Goal: Information Seeking & Learning: Learn about a topic

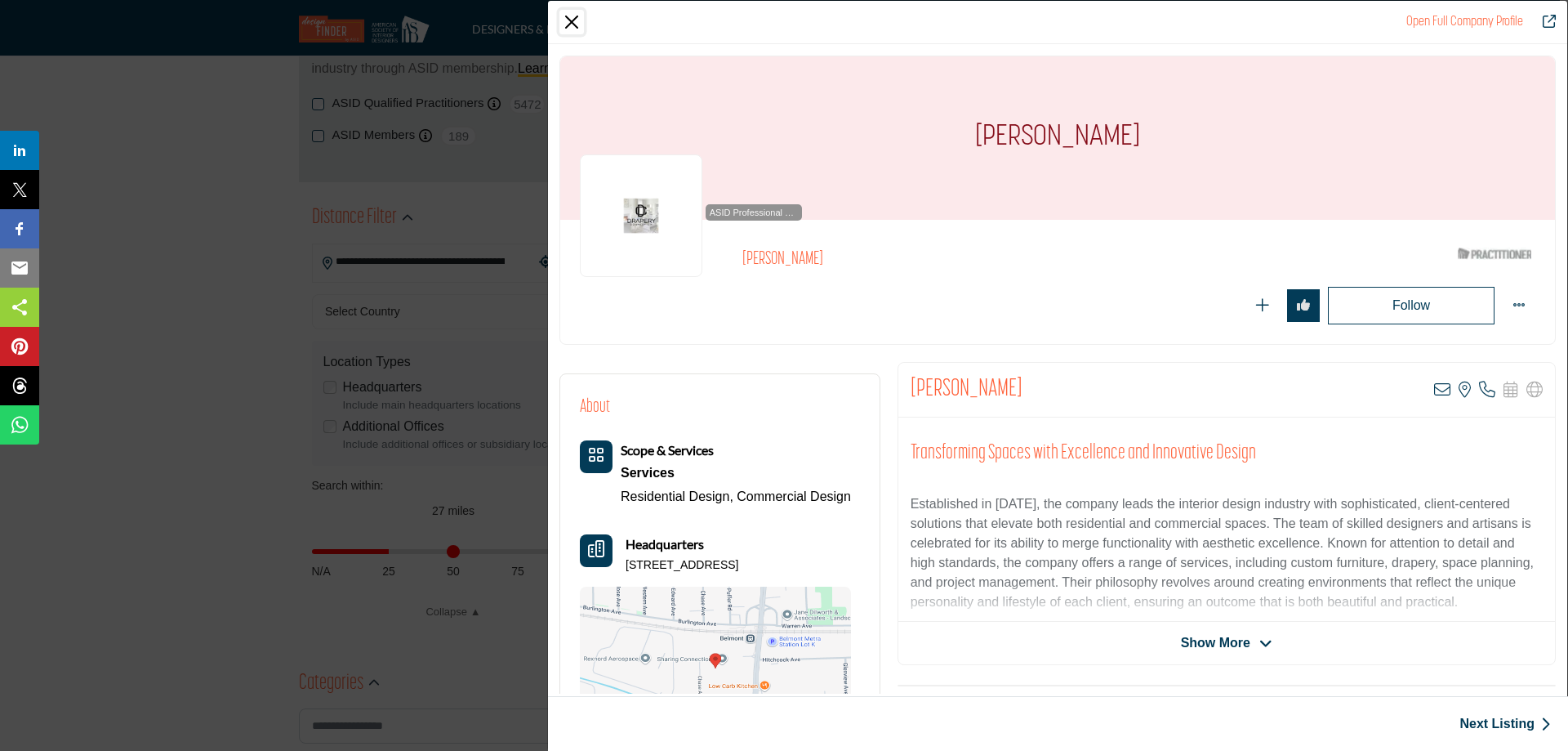
click at [569, 20] on button "Close" at bounding box center [571, 22] width 25 height 25
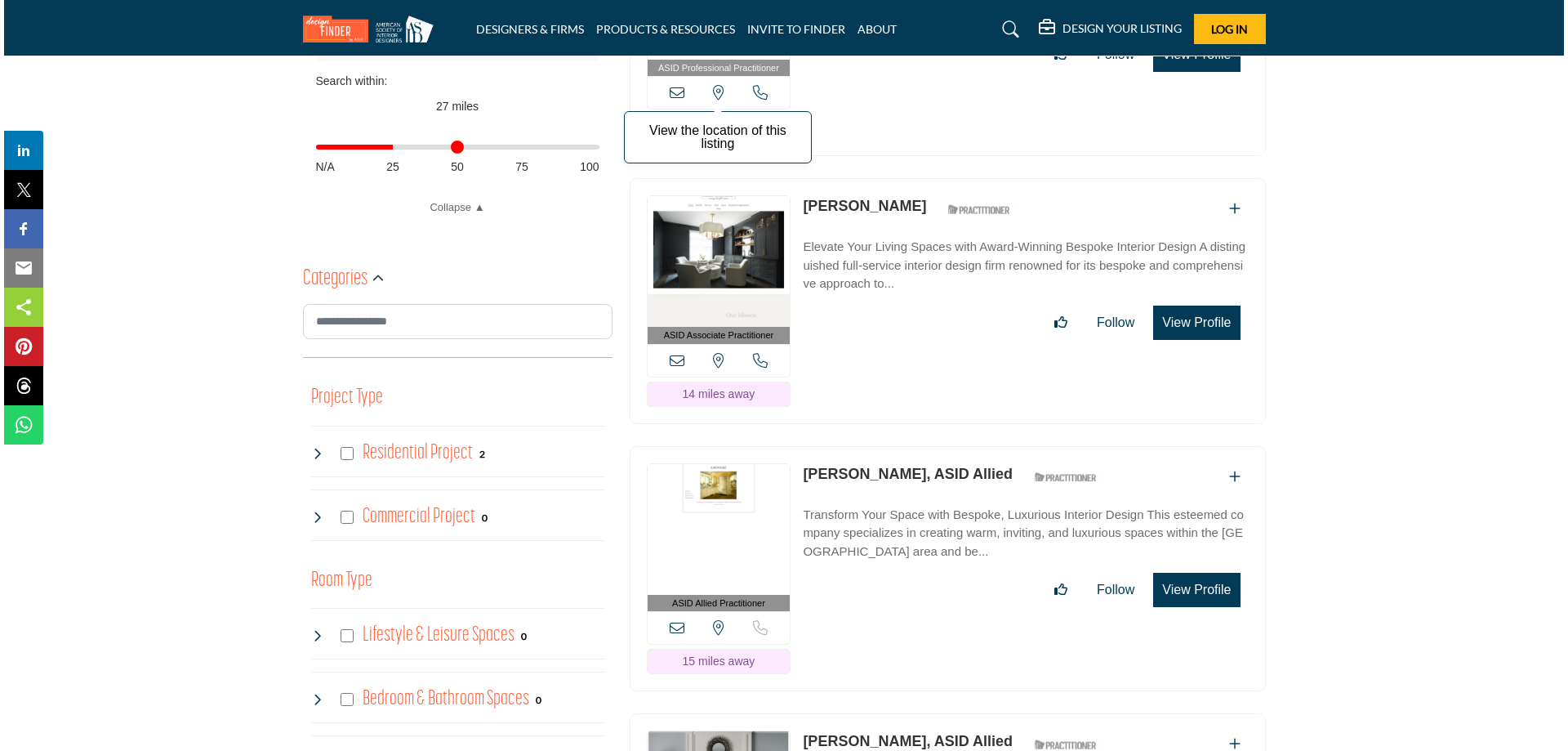
scroll to position [681, 0]
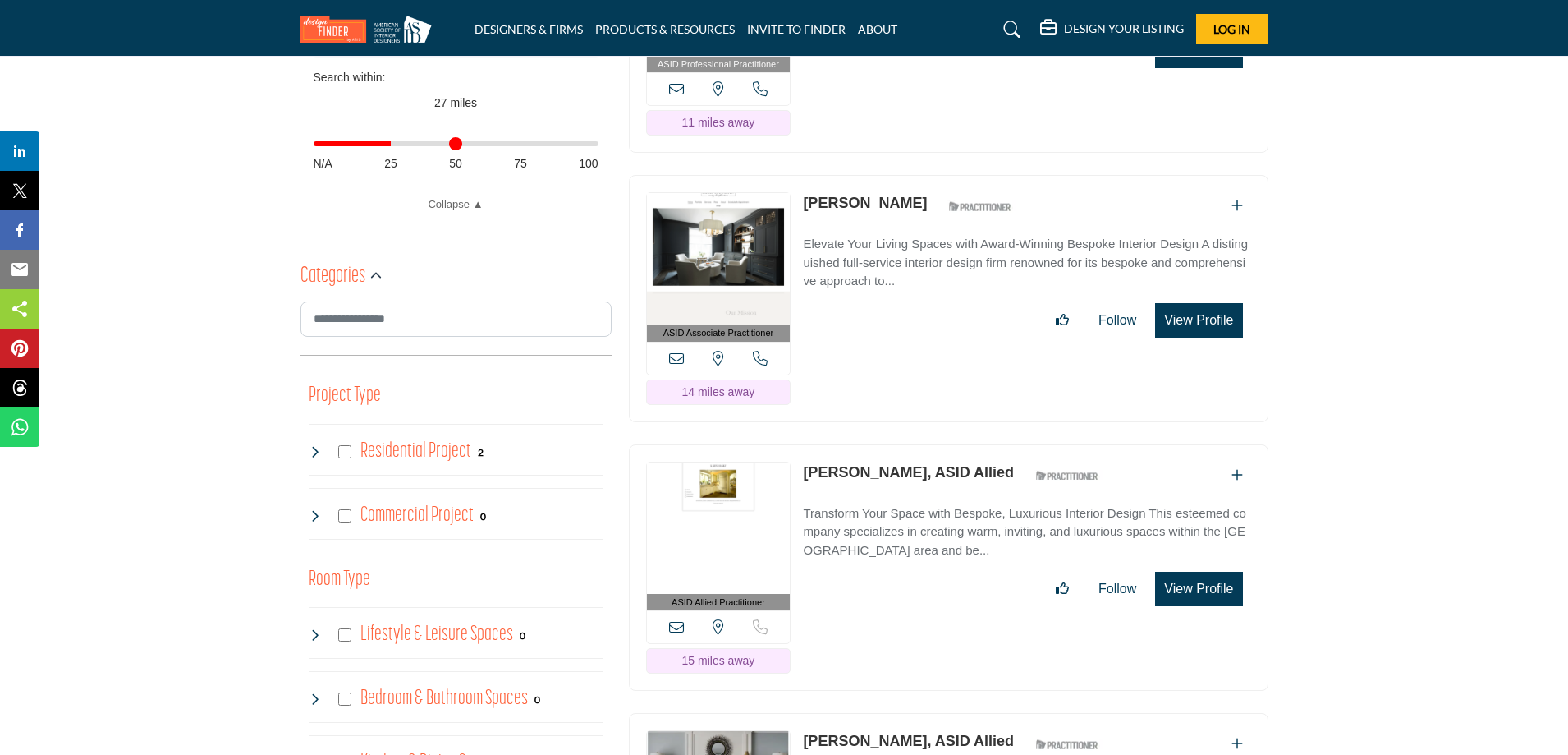
click at [1178, 321] on button "View Profile" at bounding box center [1199, 321] width 87 height 35
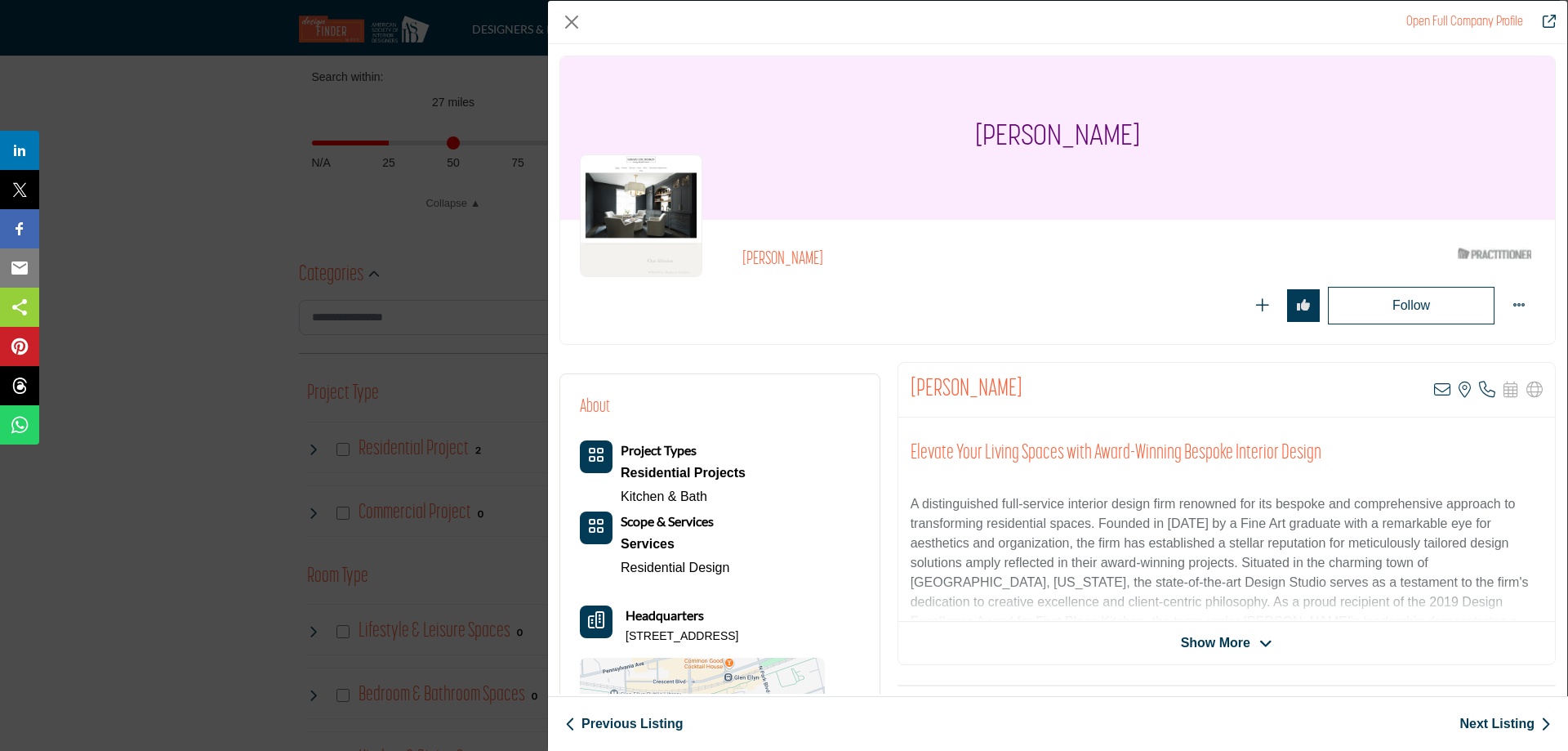
click at [1216, 643] on span "Show More" at bounding box center [1215, 643] width 69 height 20
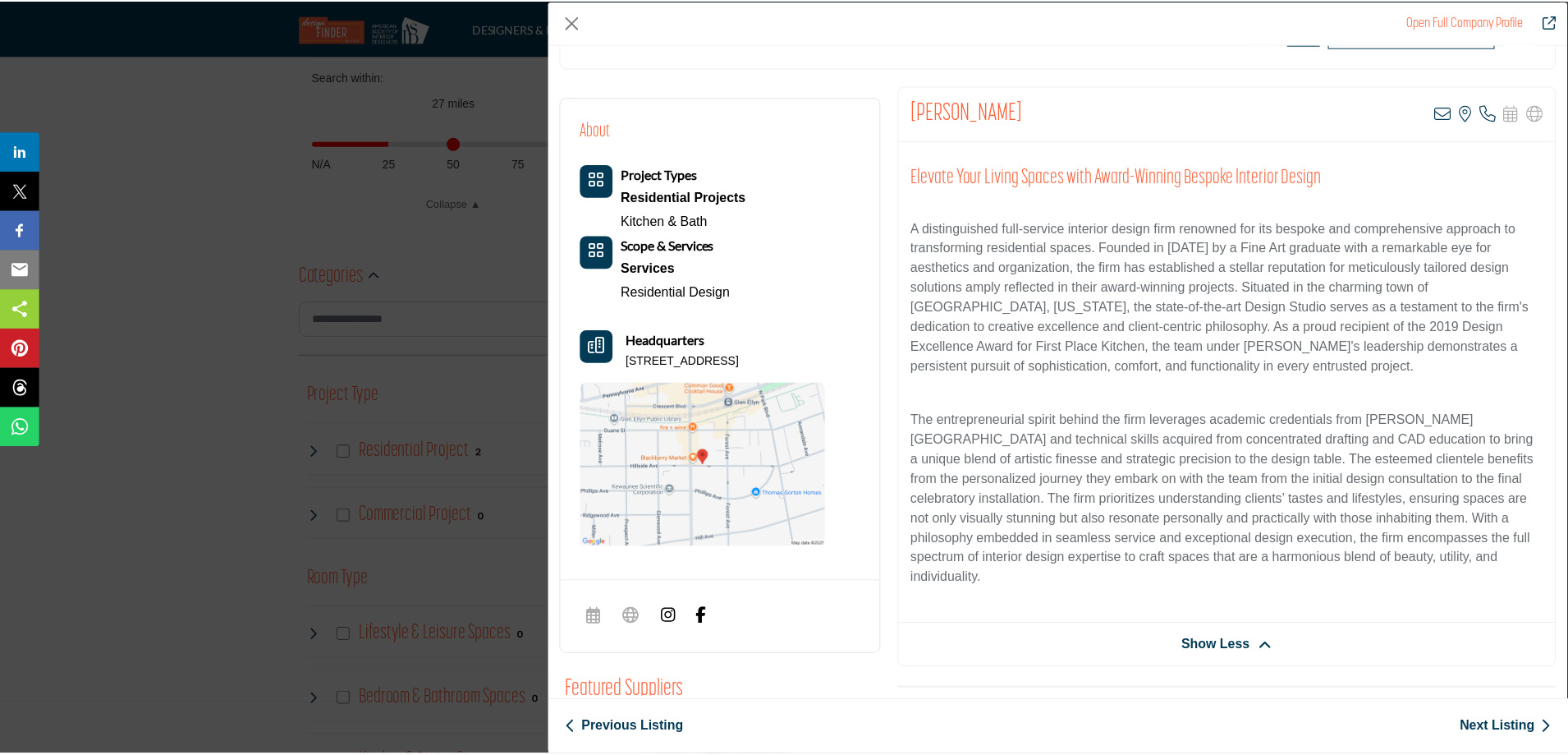
scroll to position [274, 0]
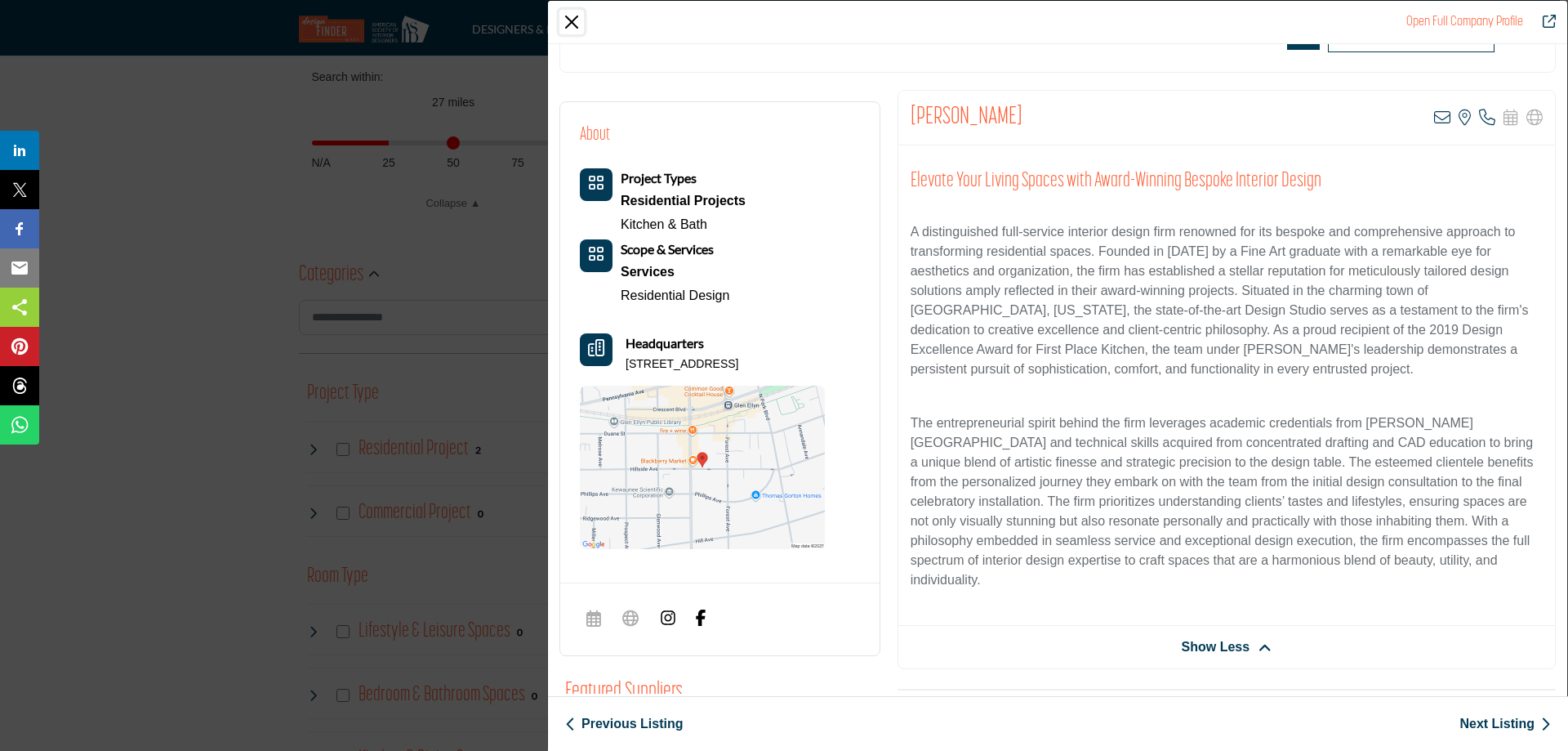
click at [572, 26] on button "Close" at bounding box center [571, 22] width 25 height 25
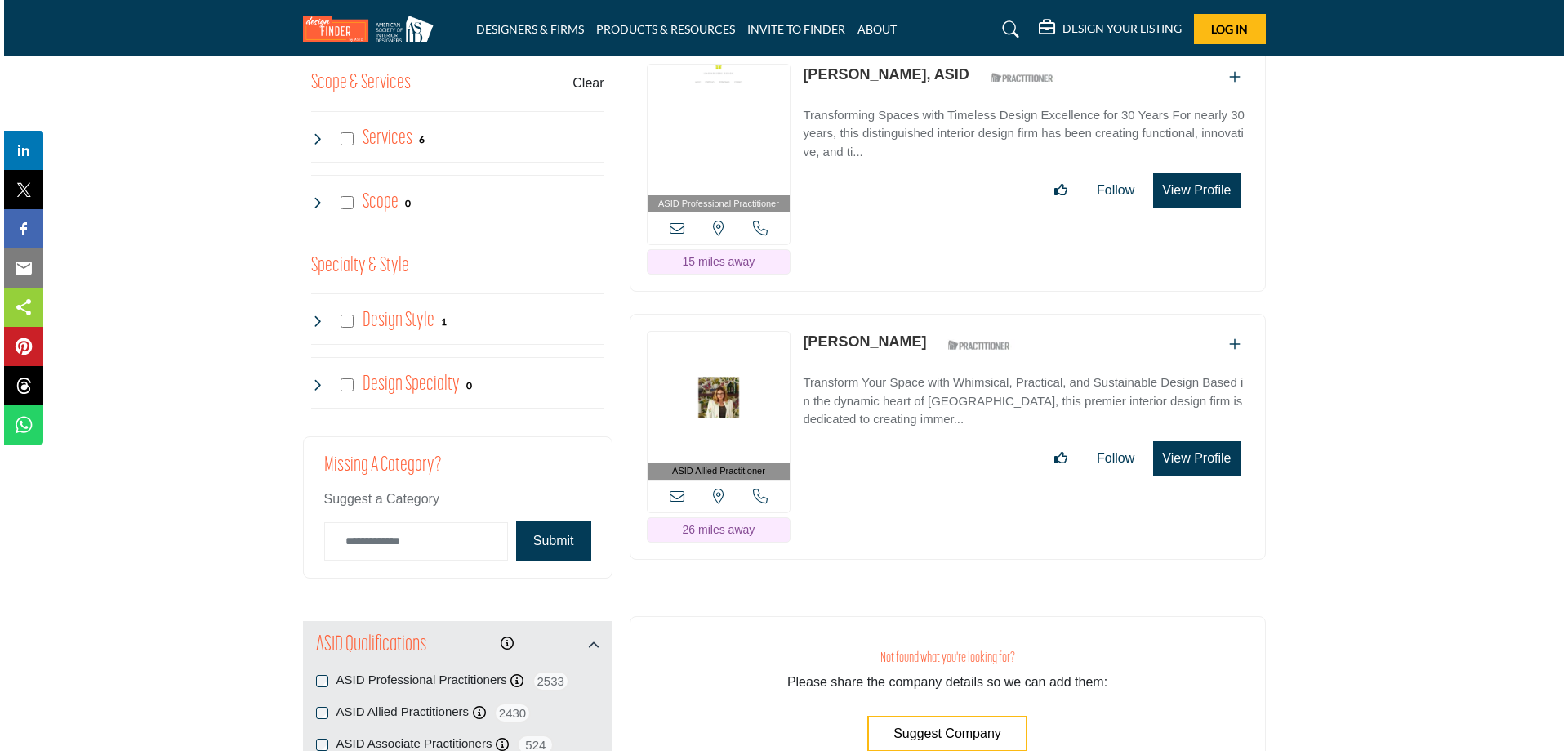
scroll to position [1634, 0]
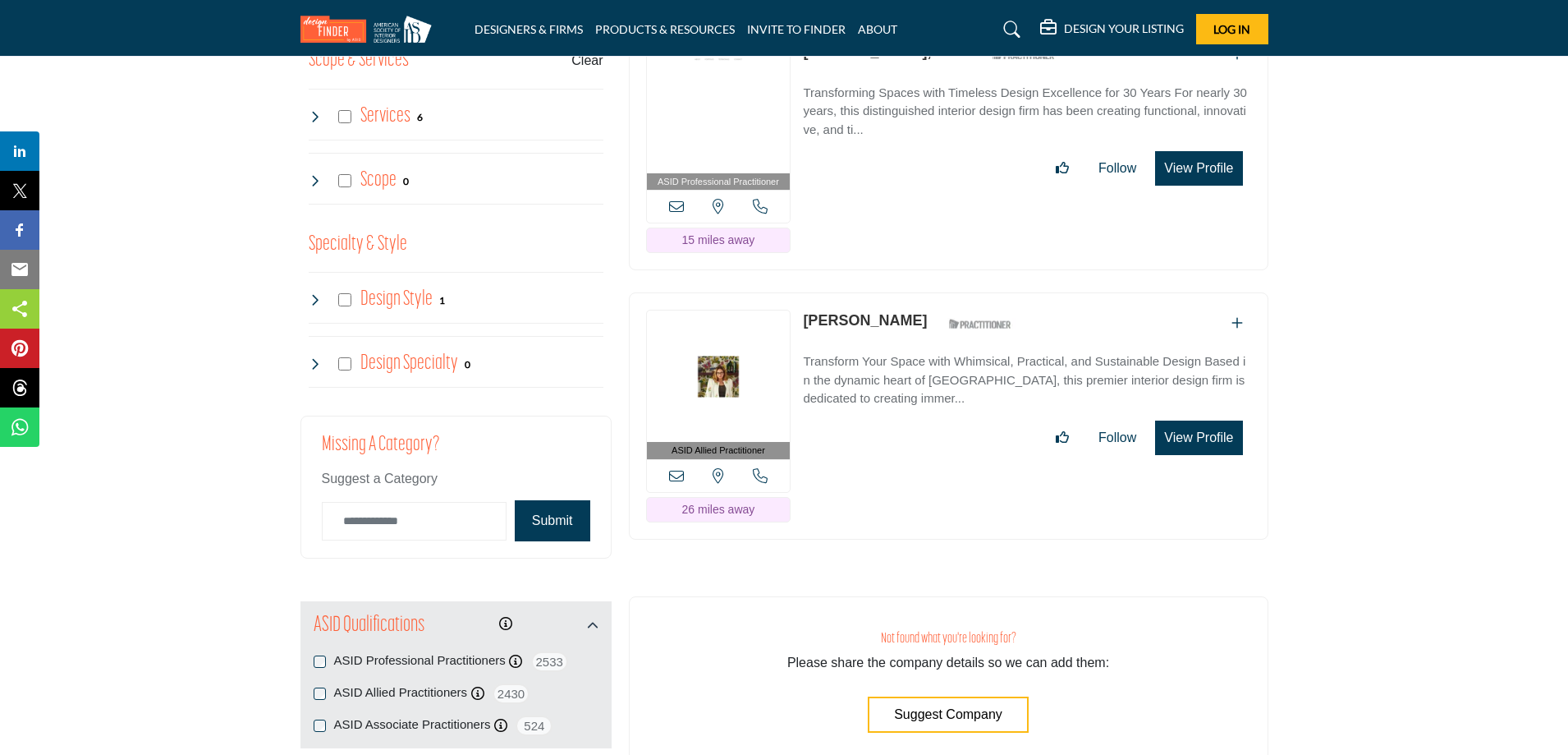
click at [1229, 438] on button "View Profile" at bounding box center [1199, 438] width 87 height 35
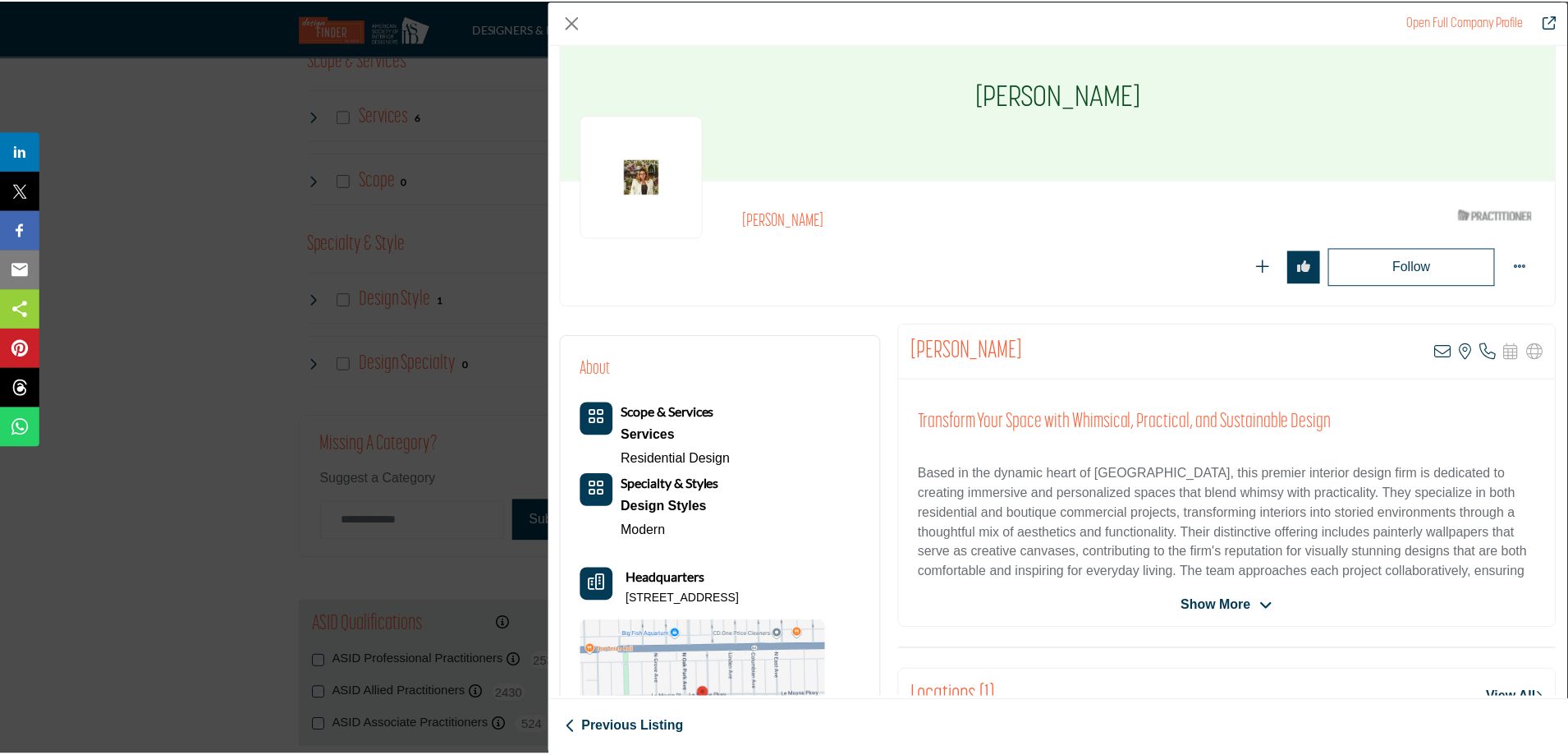
scroll to position [0, 0]
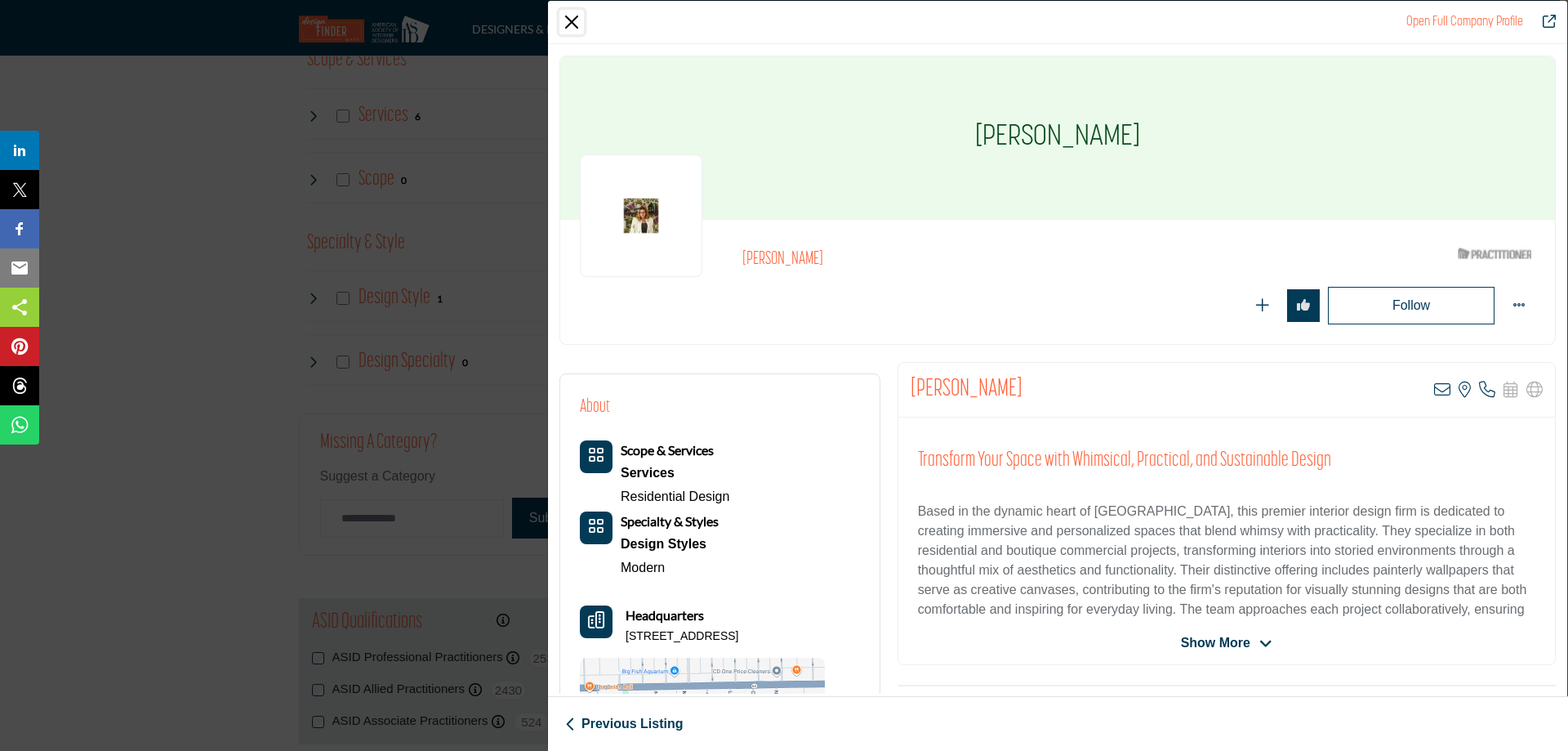
click at [569, 21] on button "Close" at bounding box center [571, 22] width 25 height 25
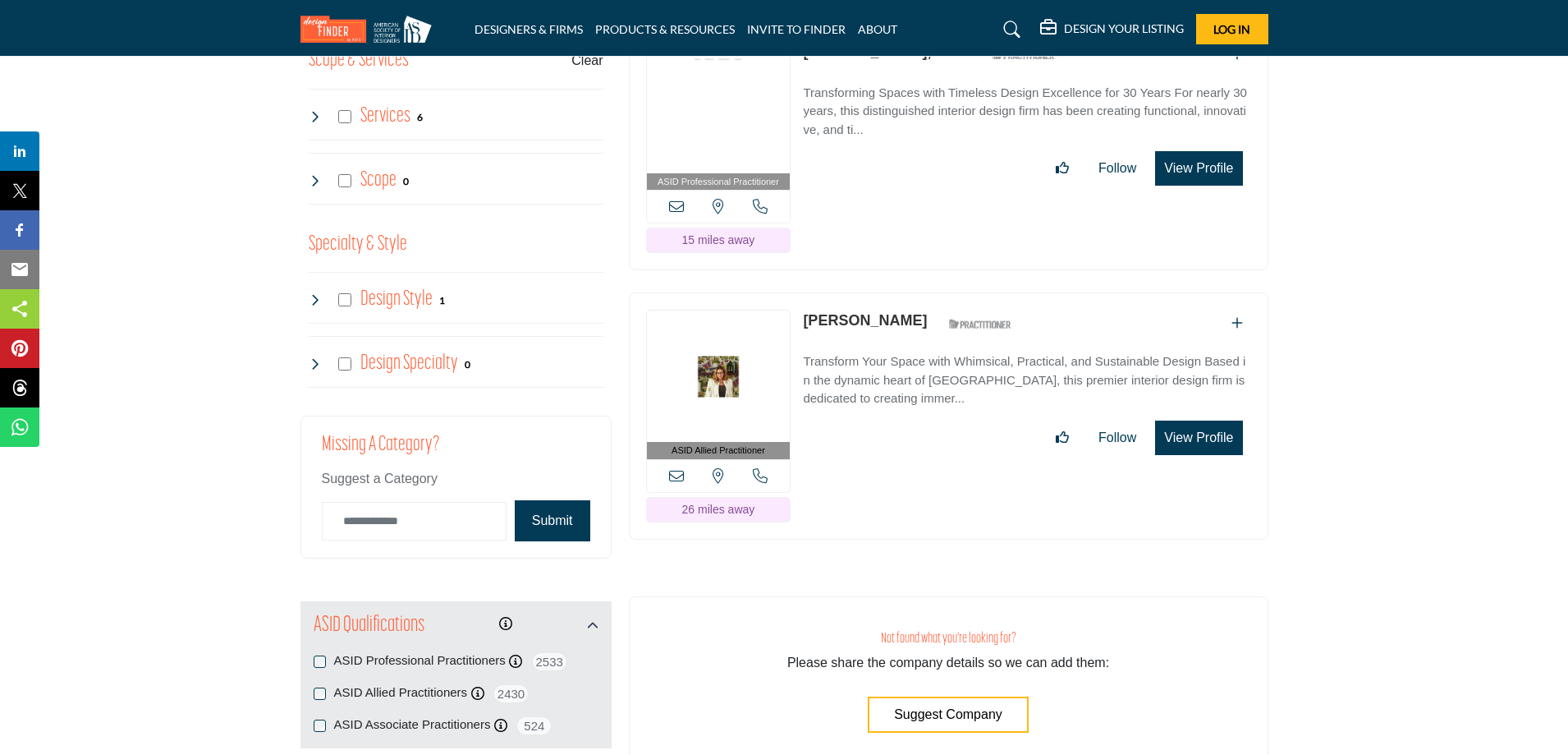
scroll to position [1505, 0]
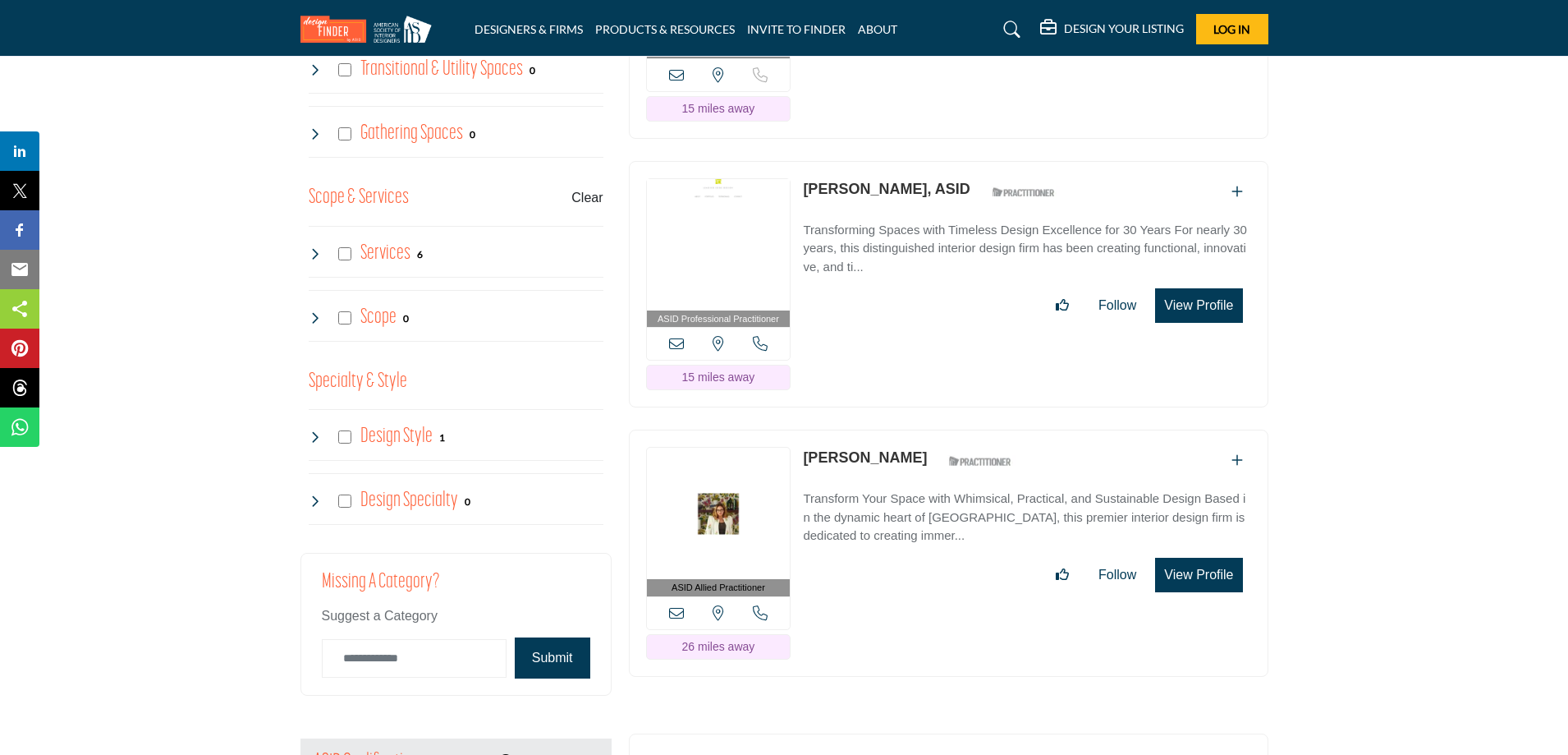
click at [1183, 292] on button "View Profile" at bounding box center [1199, 306] width 87 height 35
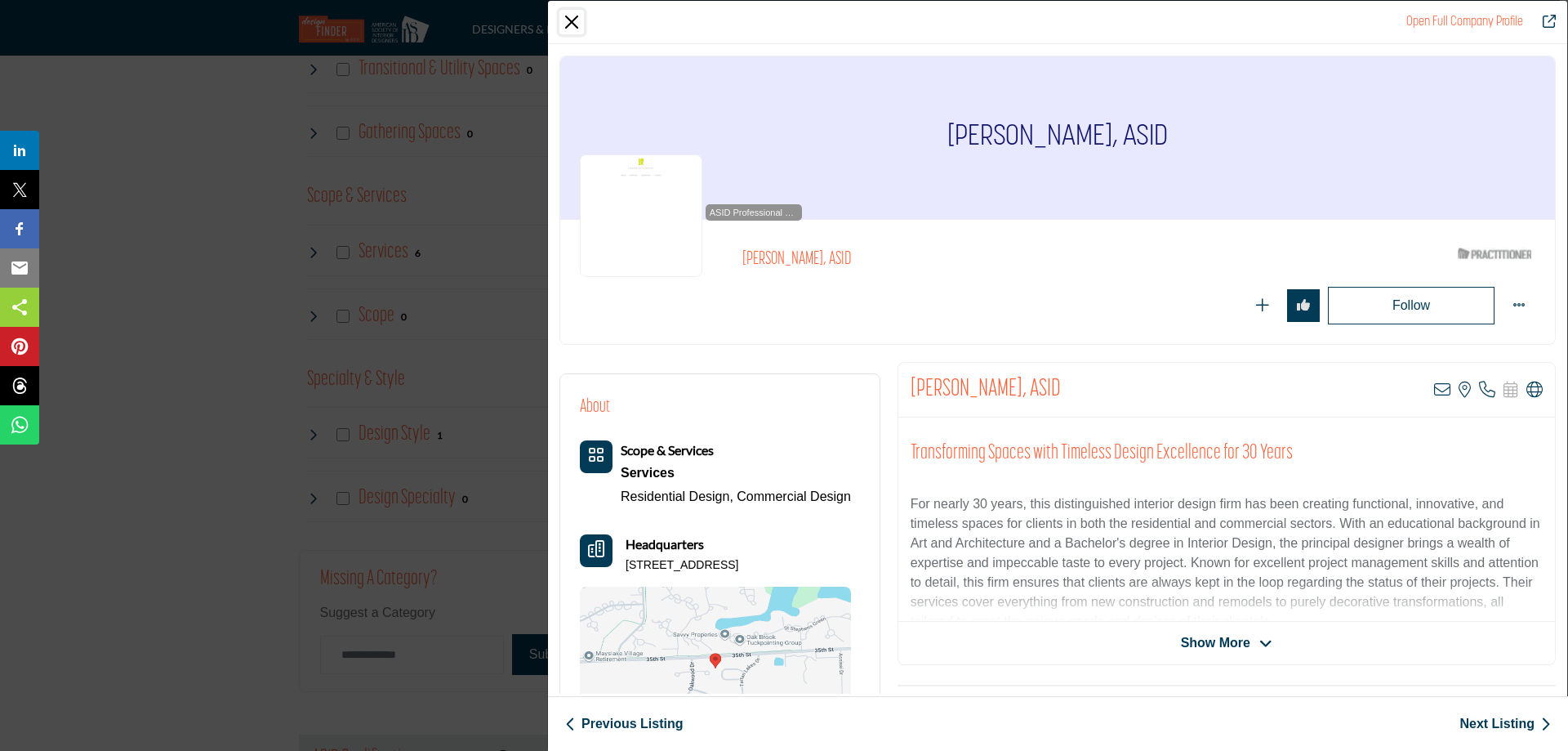
click at [575, 16] on button "Close" at bounding box center [571, 22] width 25 height 25
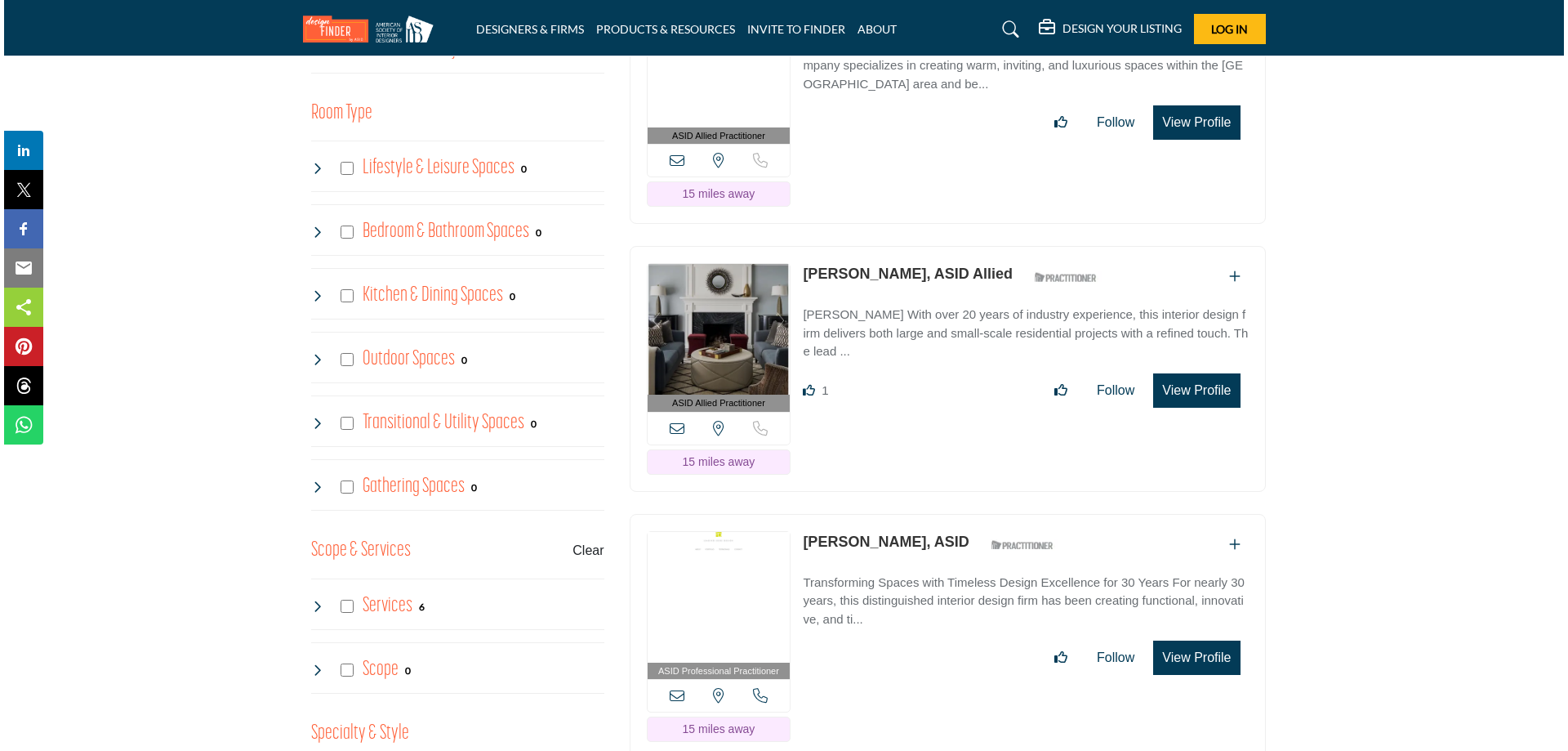
scroll to position [1089, 0]
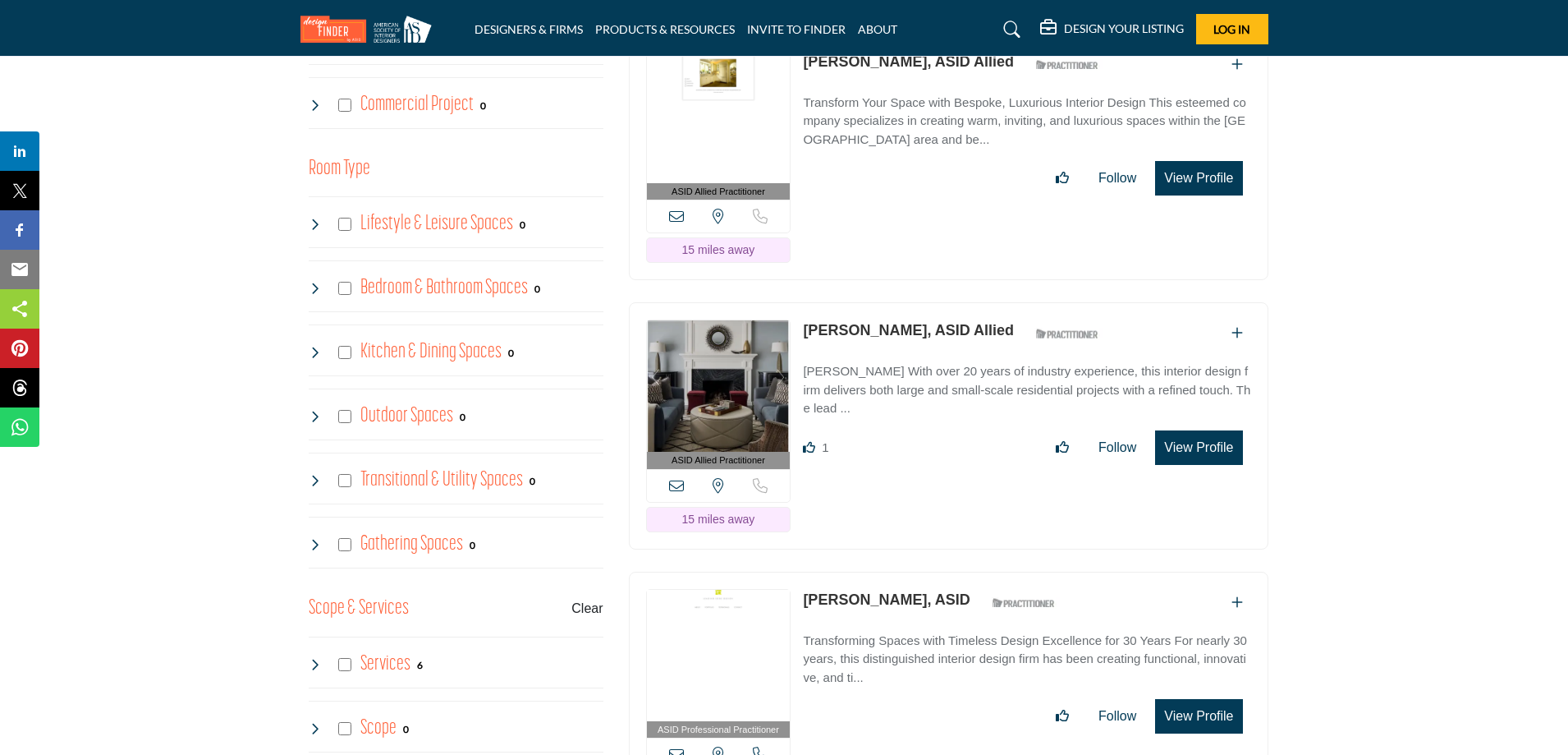
click at [1194, 440] on button "View Profile" at bounding box center [1199, 448] width 87 height 35
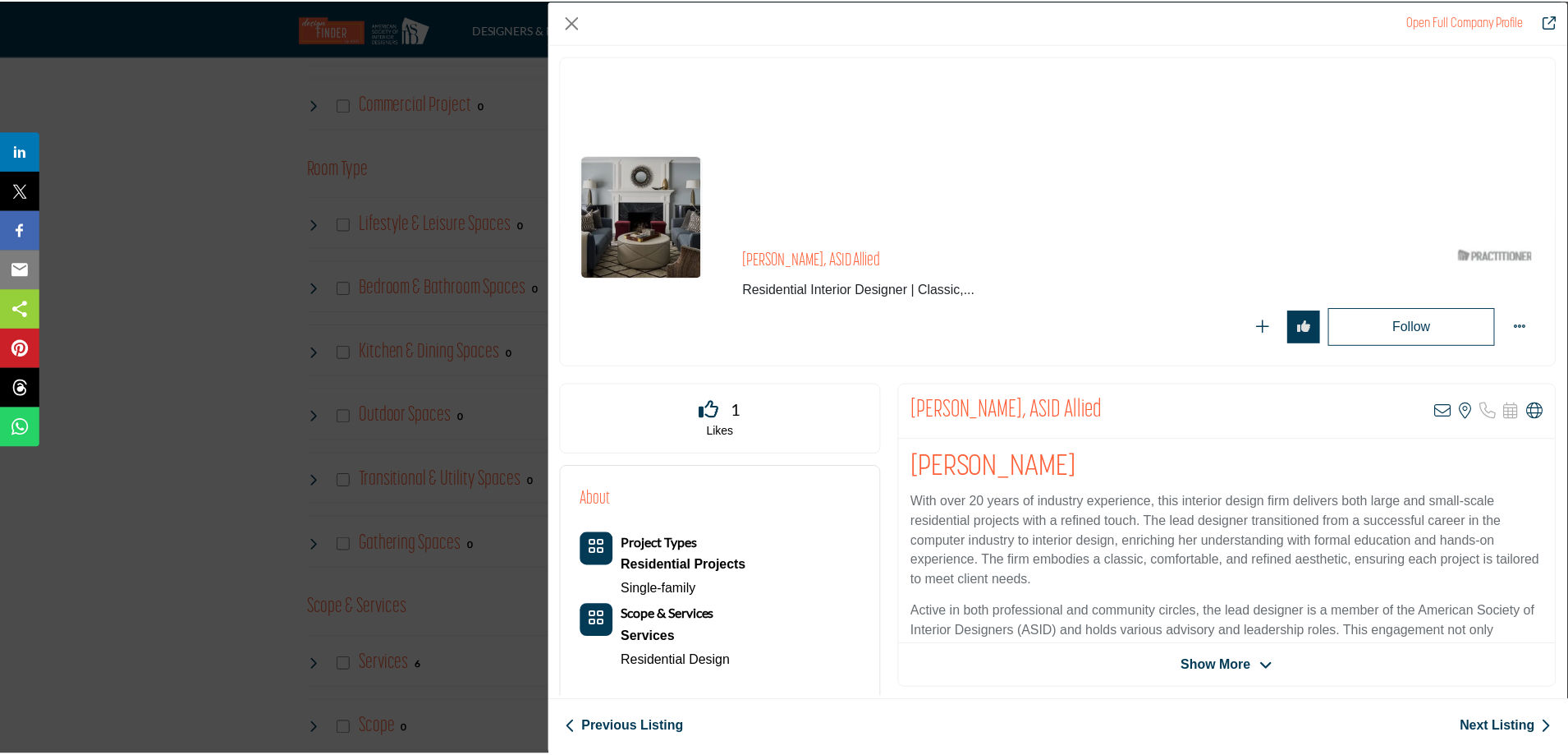
scroll to position [137, 0]
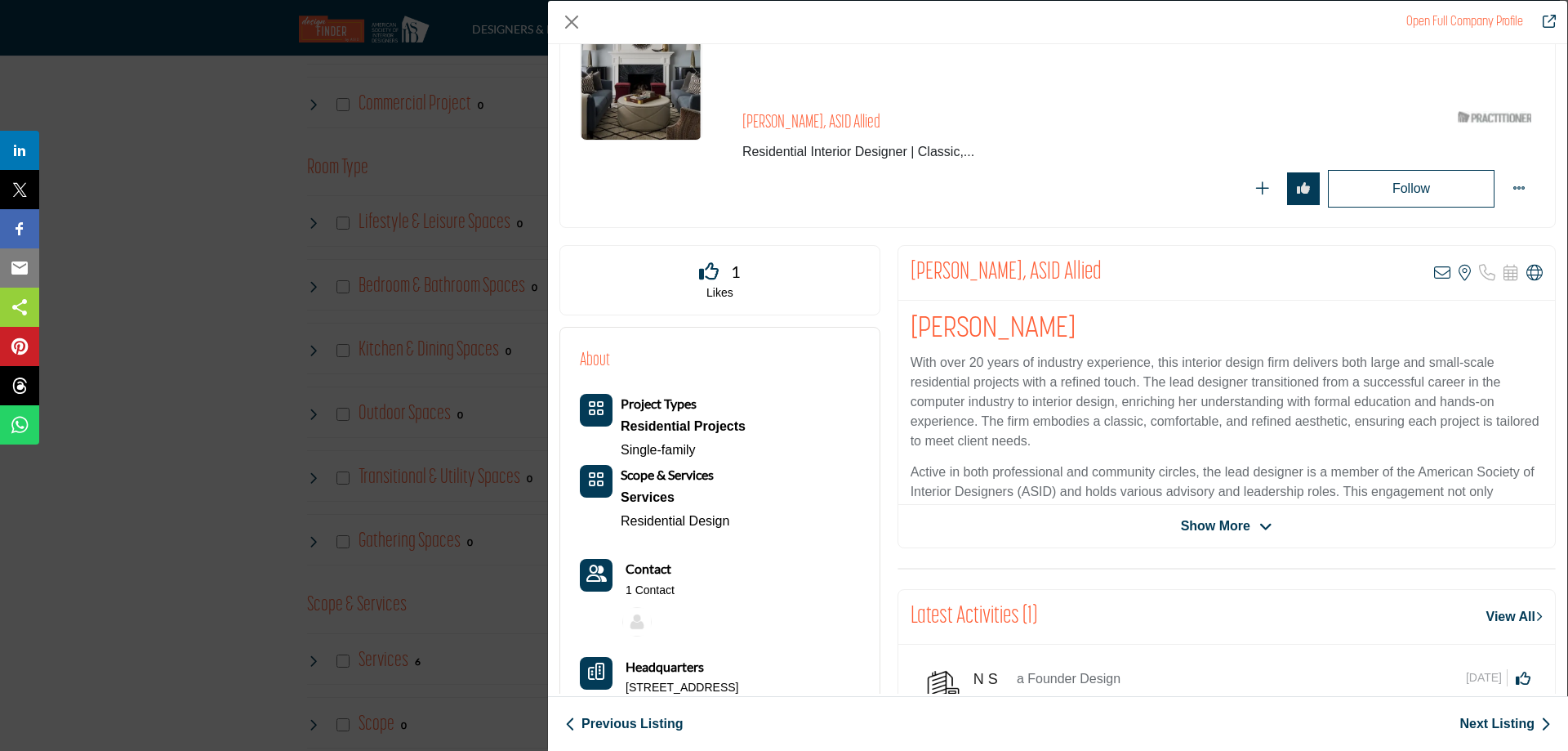
click at [1260, 526] on icon "Company Data Modal" at bounding box center [1266, 527] width 13 height 15
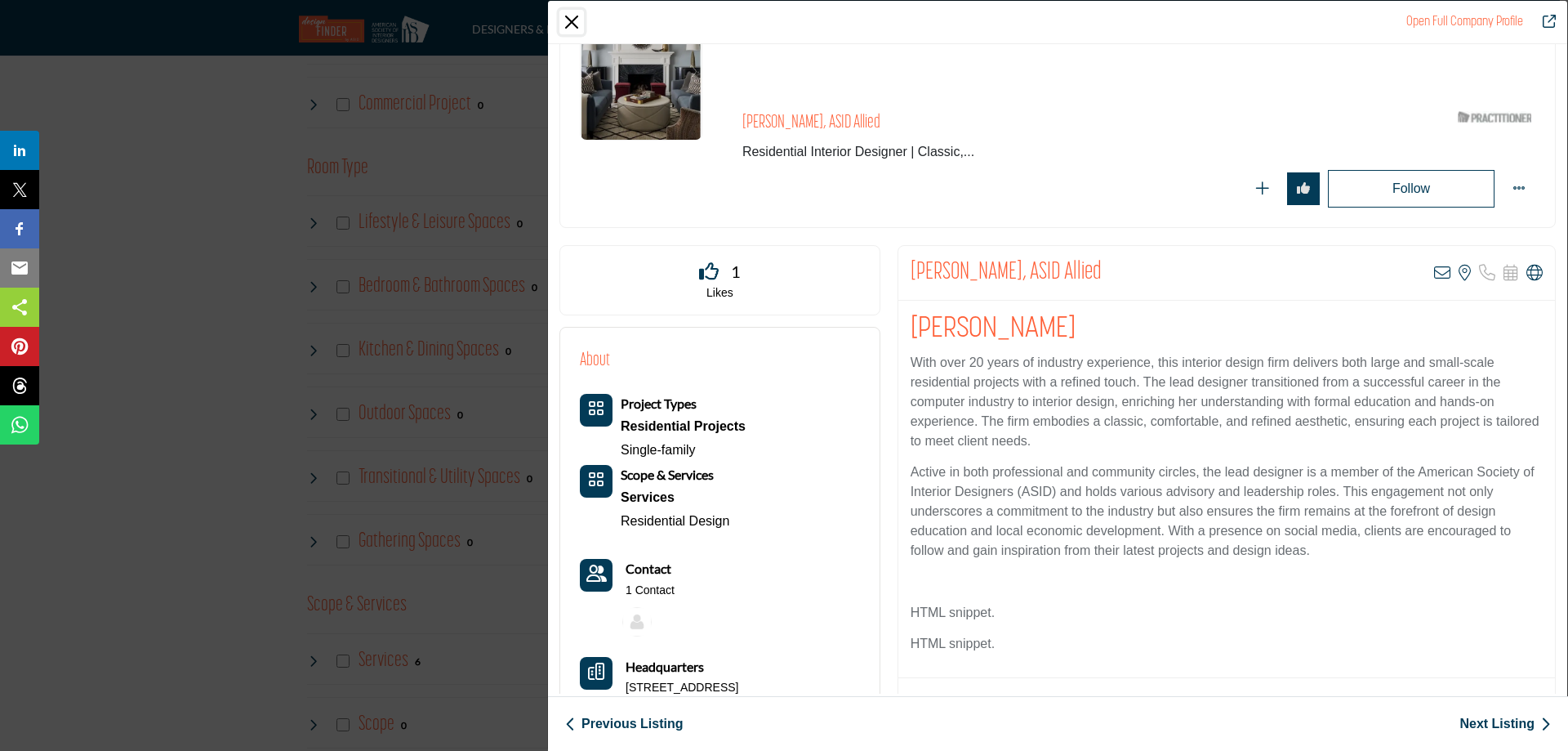
click at [574, 30] on button "Close" at bounding box center [571, 22] width 25 height 25
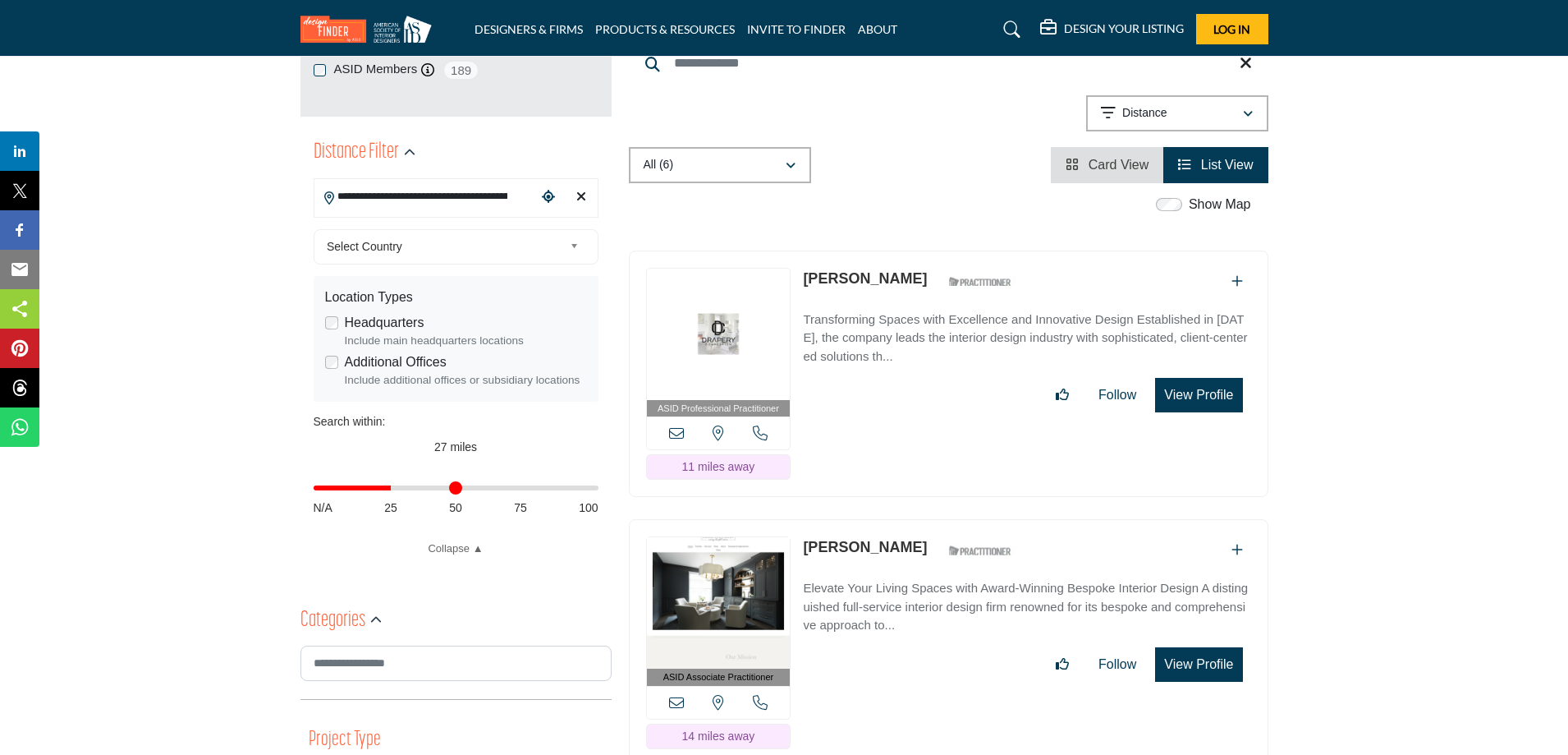
scroll to position [0, 0]
